Goal: Register for event/course

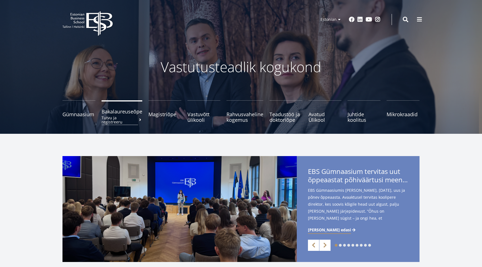
click at [135, 116] on small "Tutvu ja registreeru" at bounding box center [122, 120] width 41 height 8
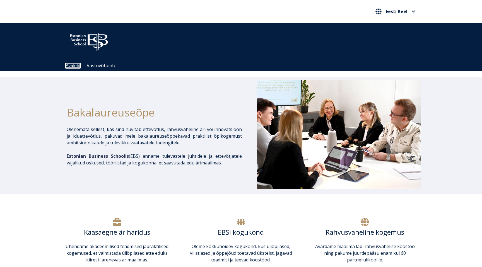
click at [75, 64] on link "Avaleht" at bounding box center [73, 65] width 15 height 5
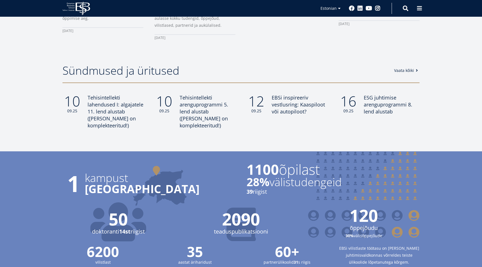
scroll to position [394, 0]
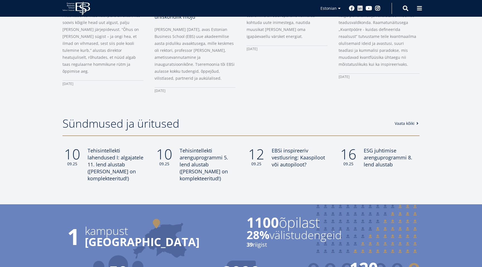
click at [397, 126] on link "Vaata kõiki" at bounding box center [407, 124] width 25 height 6
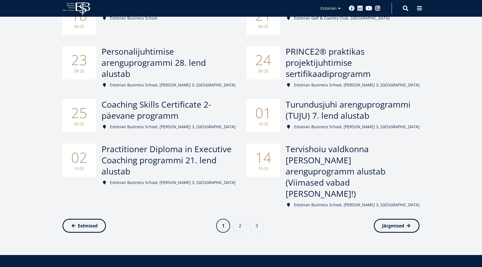
scroll to position [231, 0]
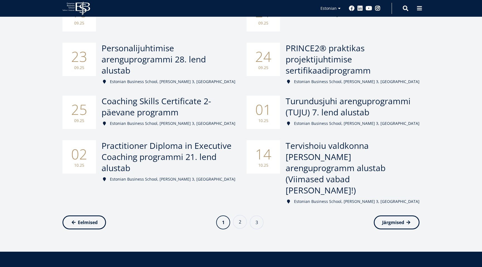
click at [239, 215] on link "Page 2" at bounding box center [240, 222] width 14 height 14
